Goal: Find specific page/section: Find specific page/section

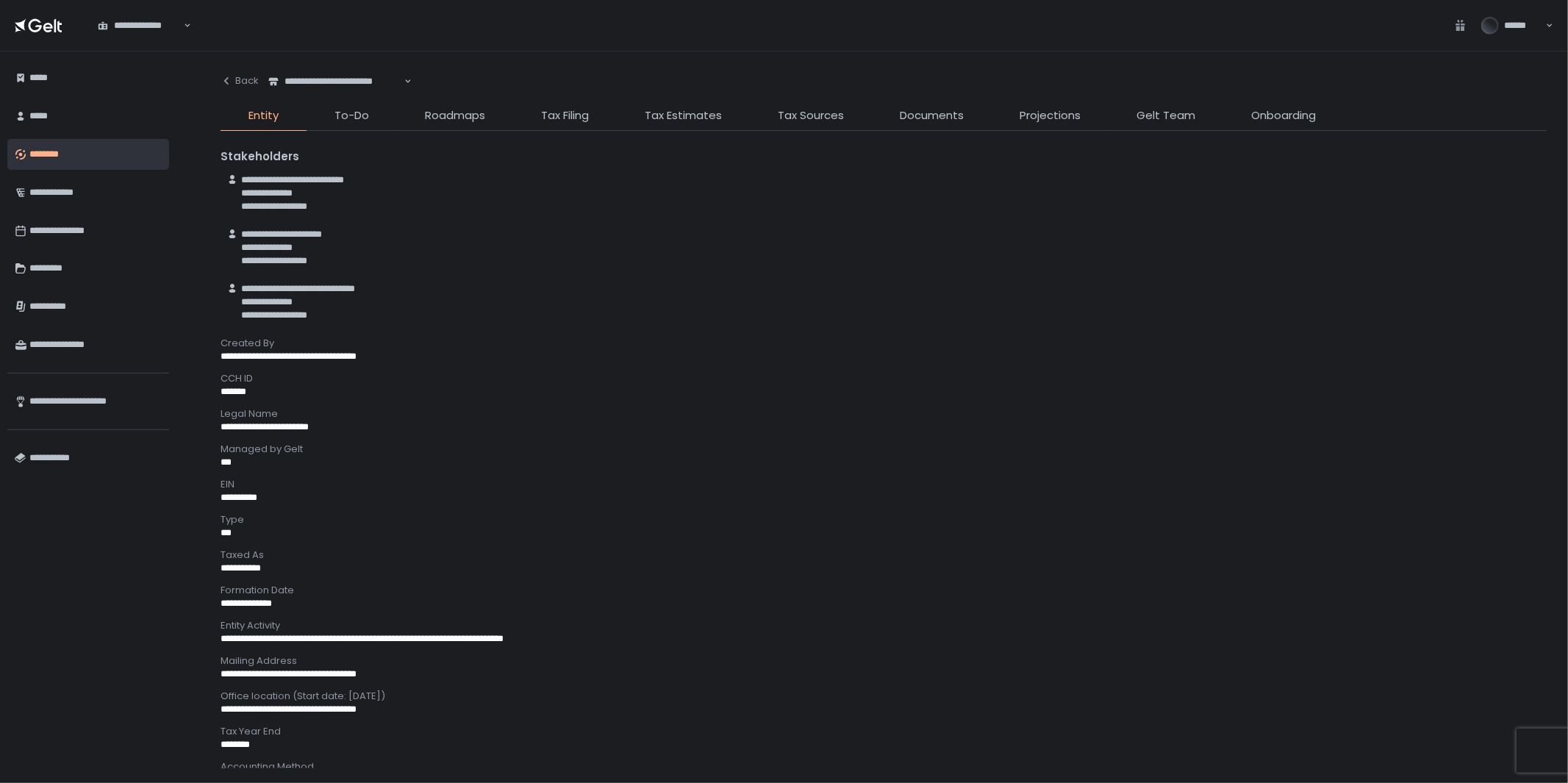
click at [79, 155] on div "********" at bounding box center [95, 155] width 133 height 25
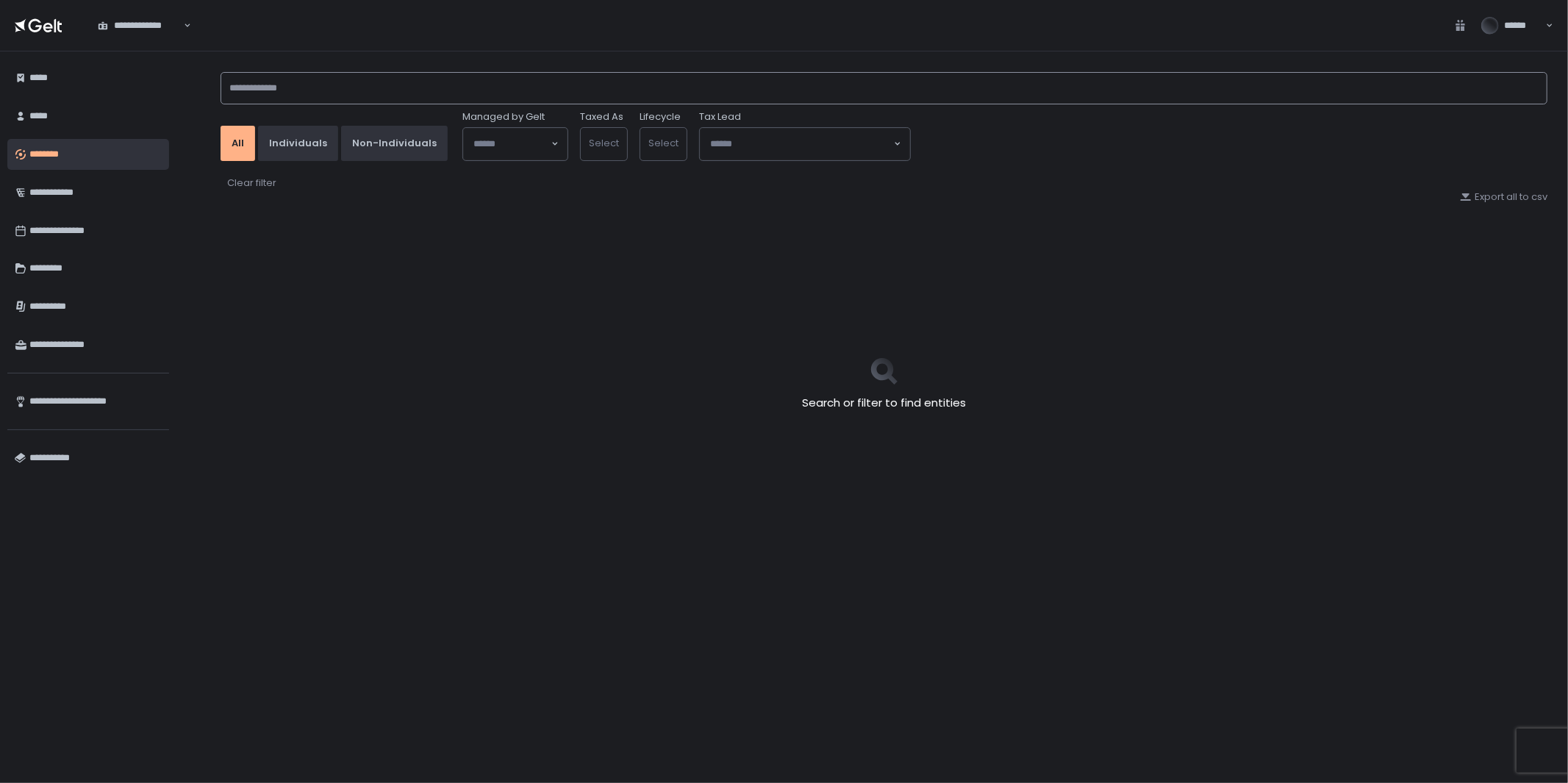
click at [281, 90] on input at bounding box center [884, 88] width 1327 height 32
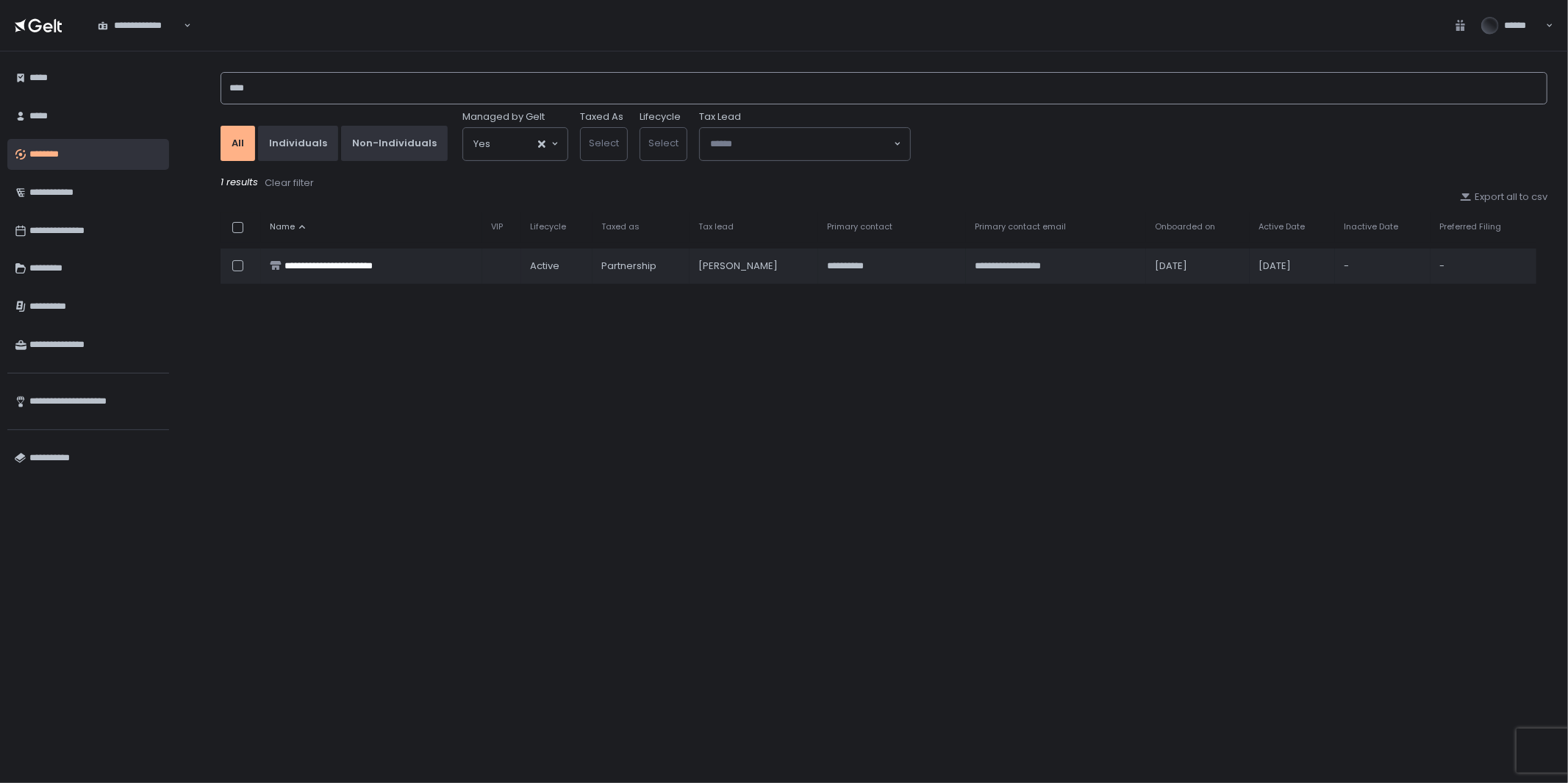
type input "***"
